Goal: Transaction & Acquisition: Purchase product/service

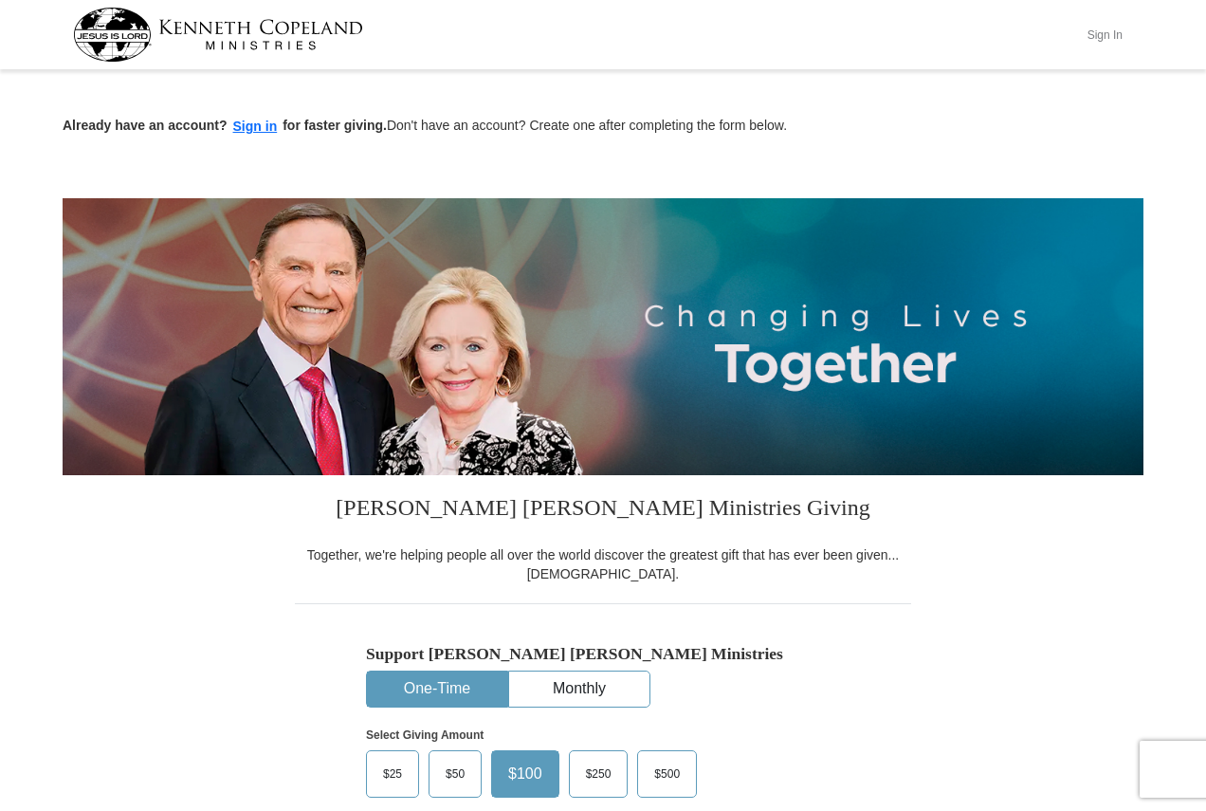
click at [1118, 35] on button "Sign In" at bounding box center [1104, 34] width 57 height 29
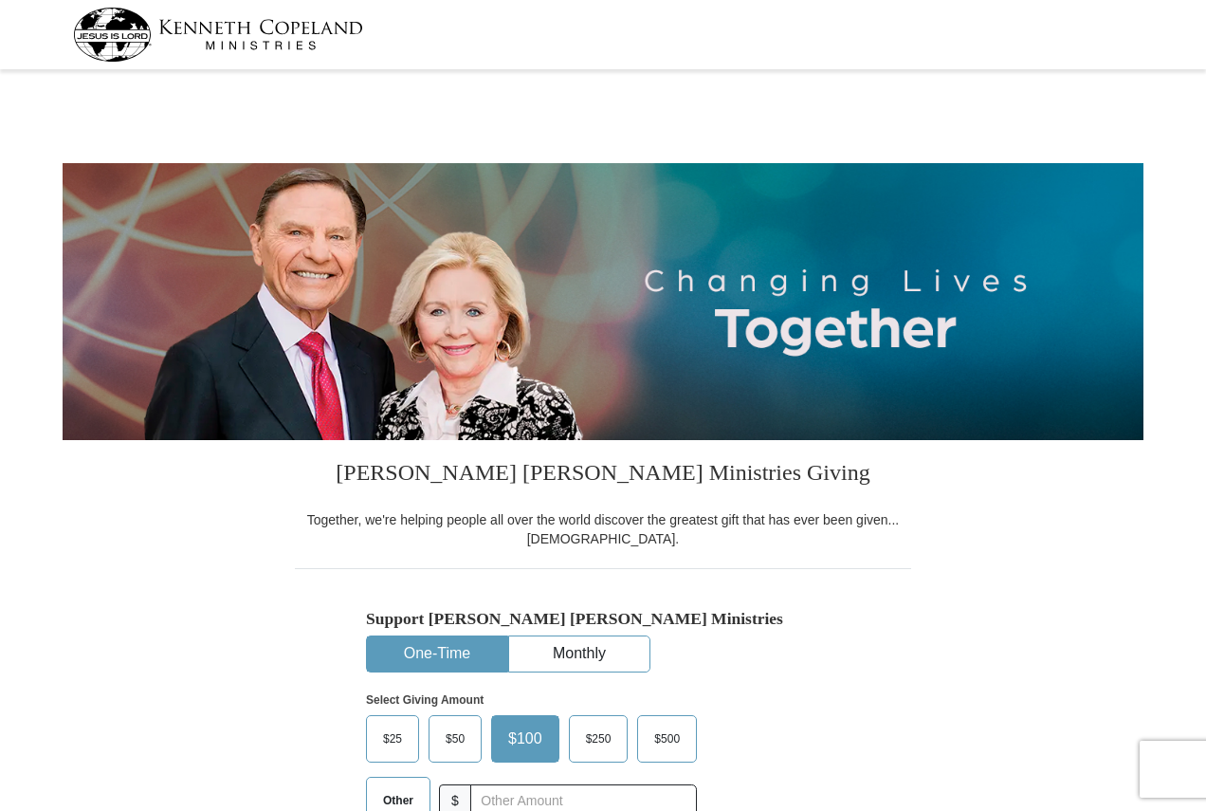
select select "PA"
click at [630, 797] on input "text" at bounding box center [583, 800] width 210 height 33
type input "20"
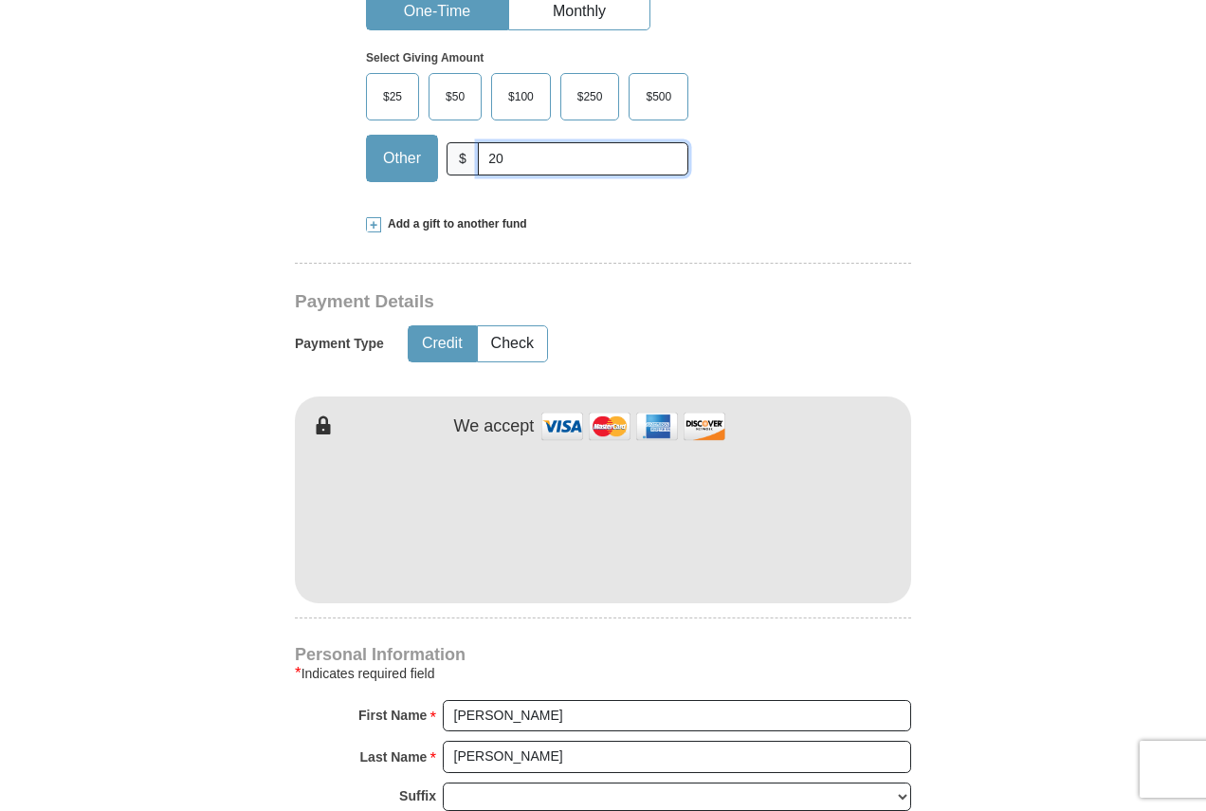
scroll to position [664, 0]
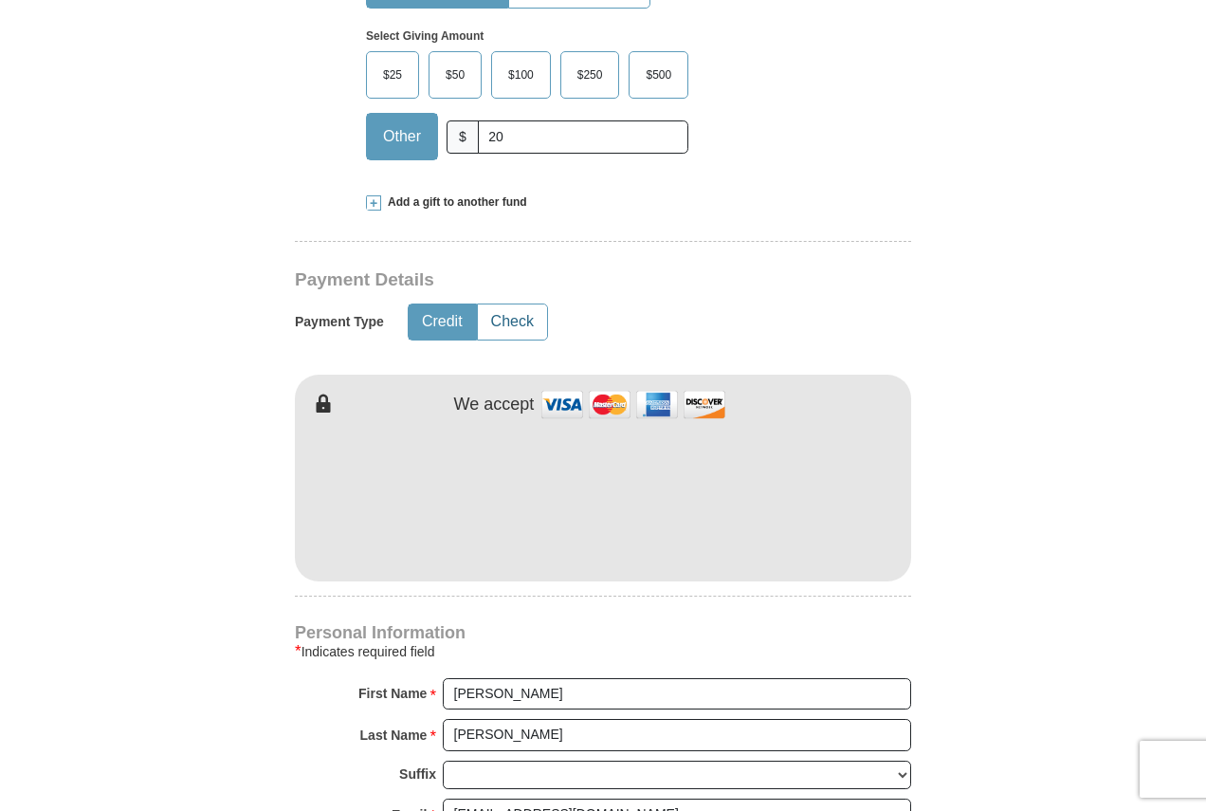
click at [520, 327] on button "Check" at bounding box center [512, 321] width 69 height 35
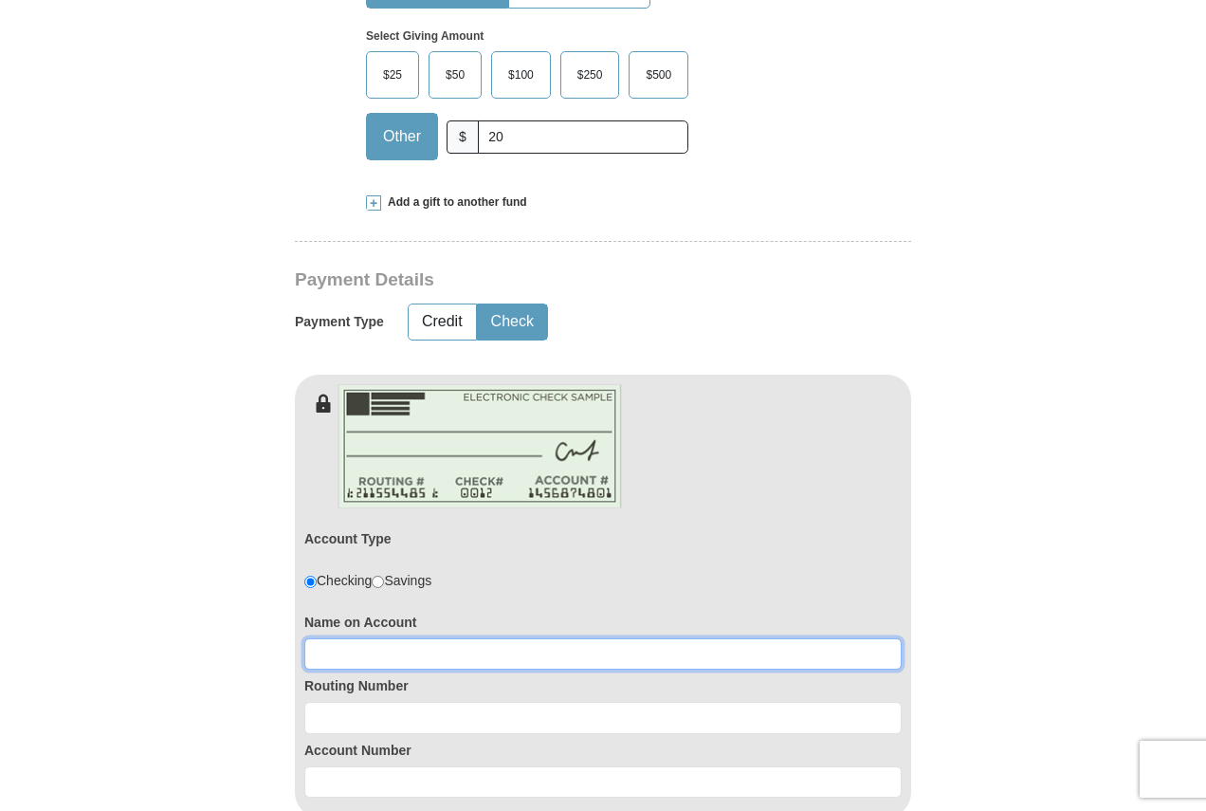
click at [420, 659] on input at bounding box center [602, 654] width 597 height 32
type input "[PERSON_NAME]"
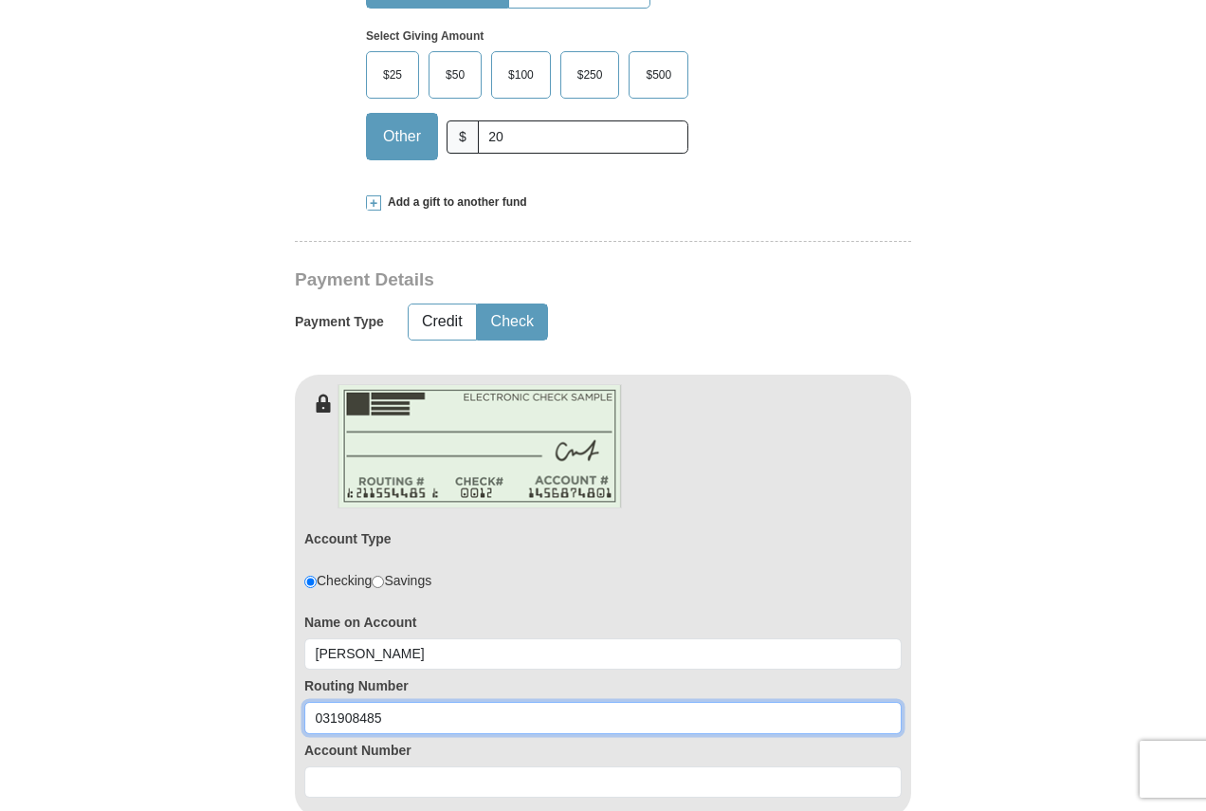
type input "031908485"
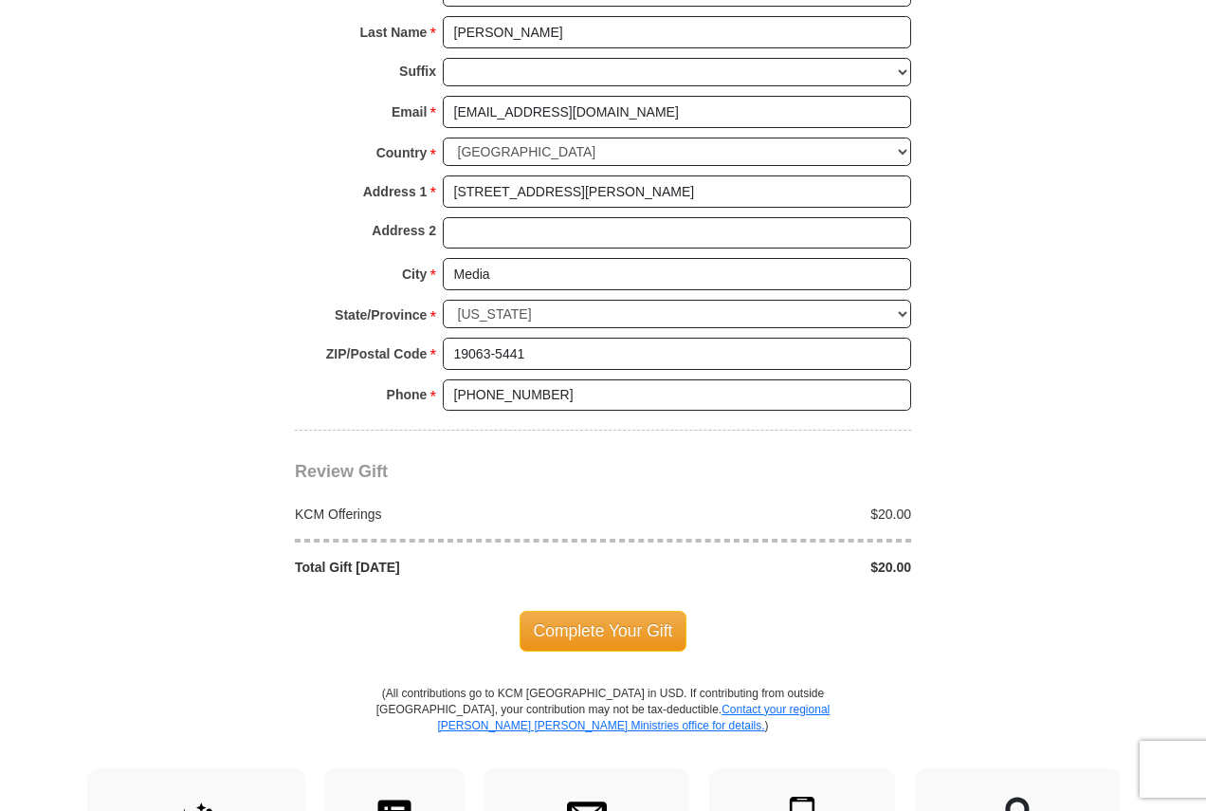
scroll to position [1612, 0]
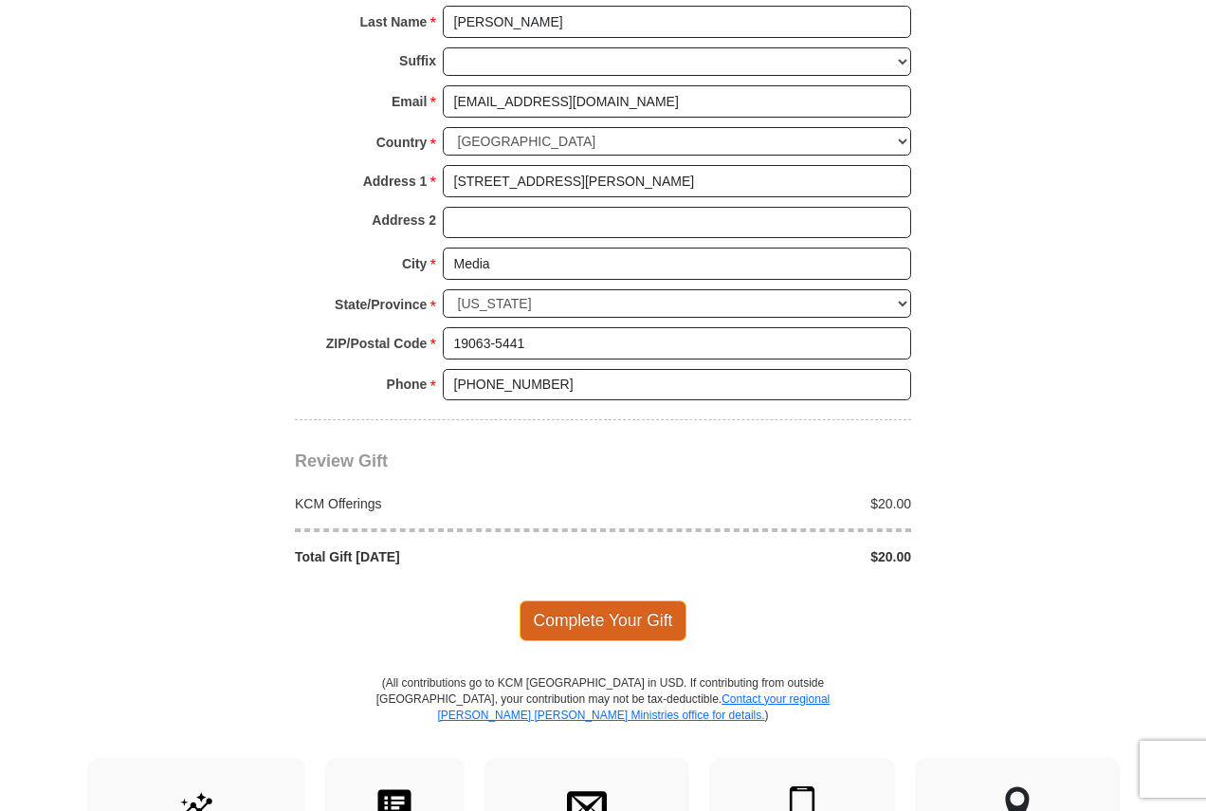
type input "0360154439"
click at [588, 626] on span "Complete Your Gift" at bounding box center [604, 620] width 168 height 40
